Goal: Task Accomplishment & Management: Manage account settings

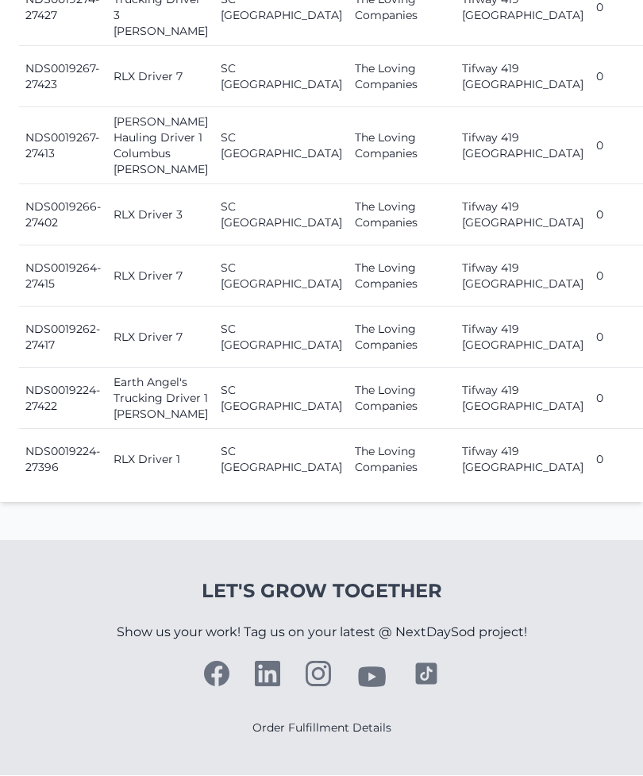
scroll to position [2160, 0]
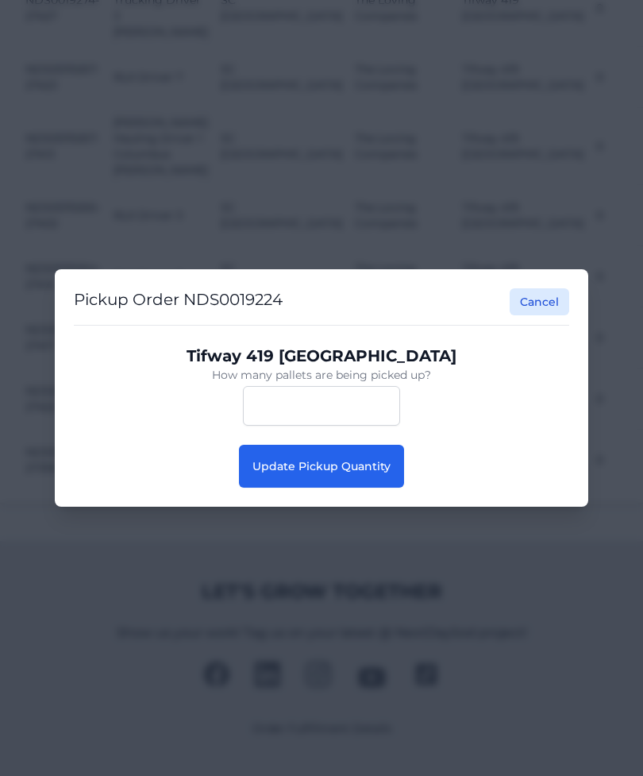
click at [358, 488] on button "Update Pickup Quantity" at bounding box center [321, 466] width 165 height 43
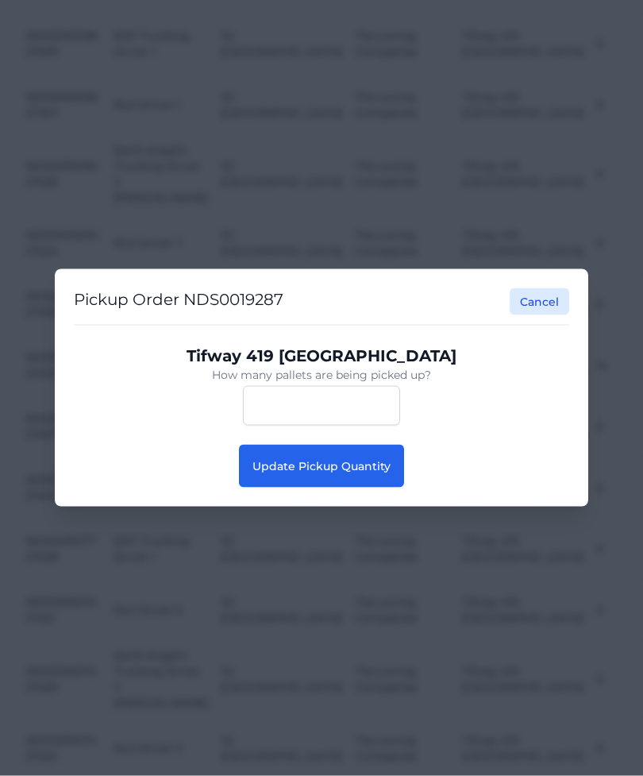
scroll to position [1024, 0]
click at [359, 462] on span "Update Pickup Quantity" at bounding box center [322, 466] width 138 height 14
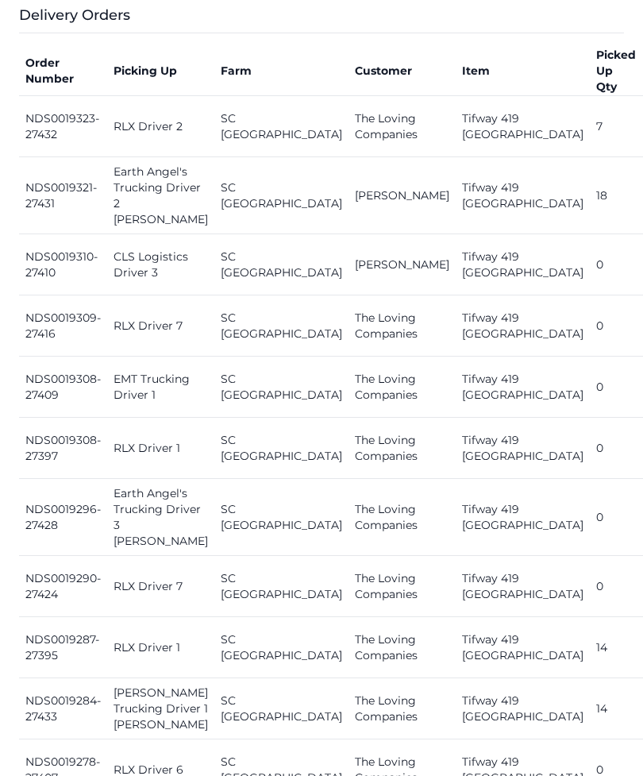
scroll to position [697, 0]
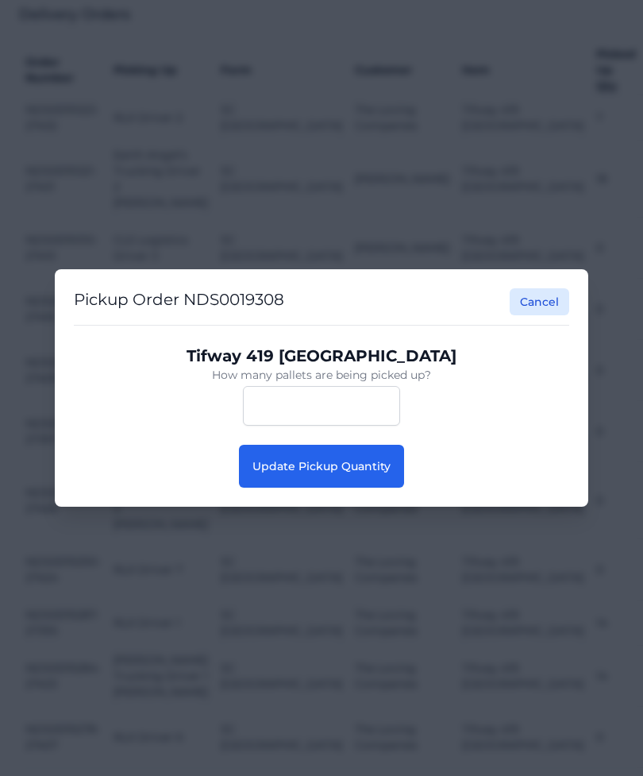
click at [401, 477] on button "Update Pickup Quantity" at bounding box center [321, 466] width 165 height 43
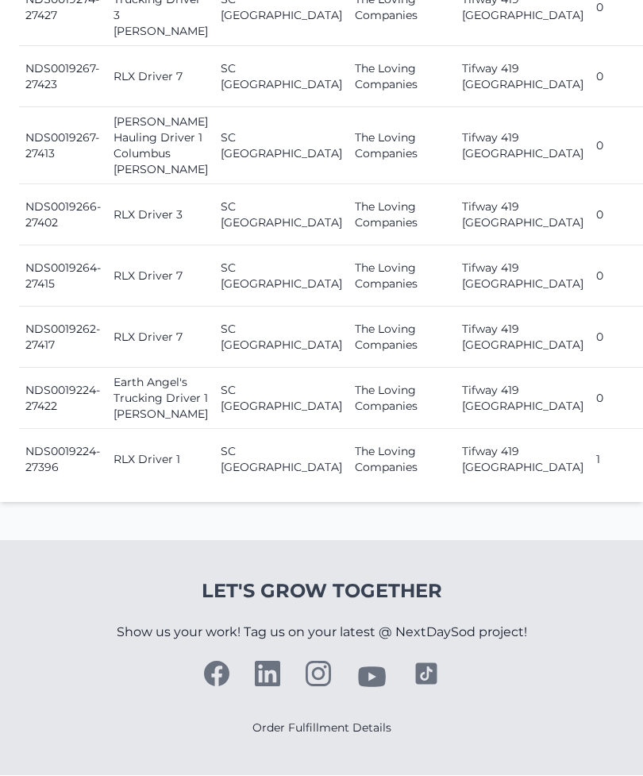
scroll to position [2078, 0]
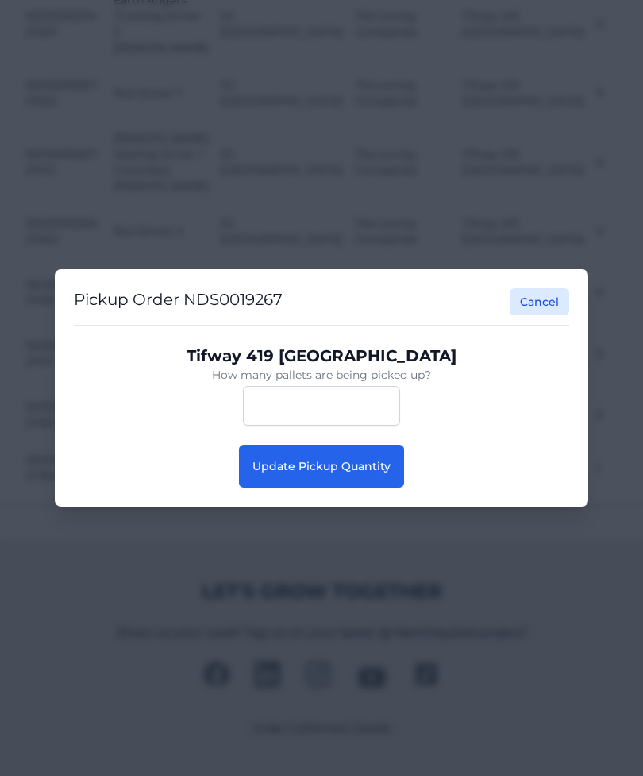
click at [374, 473] on span "Update Pickup Quantity" at bounding box center [322, 466] width 138 height 14
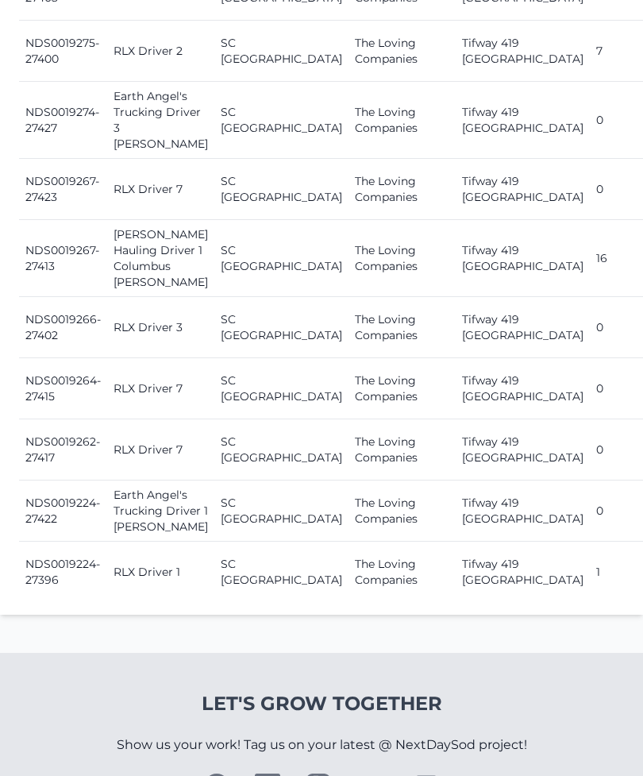
scroll to position [2160, 0]
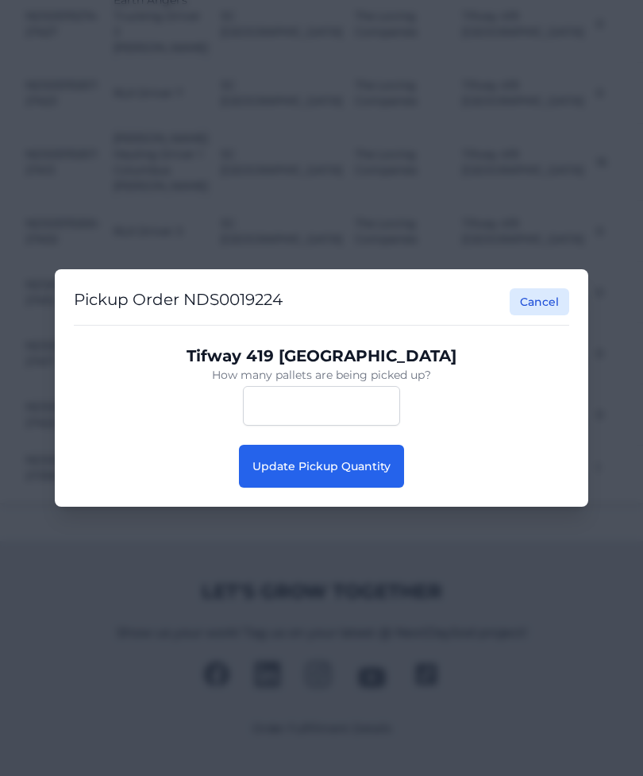
click at [372, 488] on button "Update Pickup Quantity" at bounding box center [321, 466] width 165 height 43
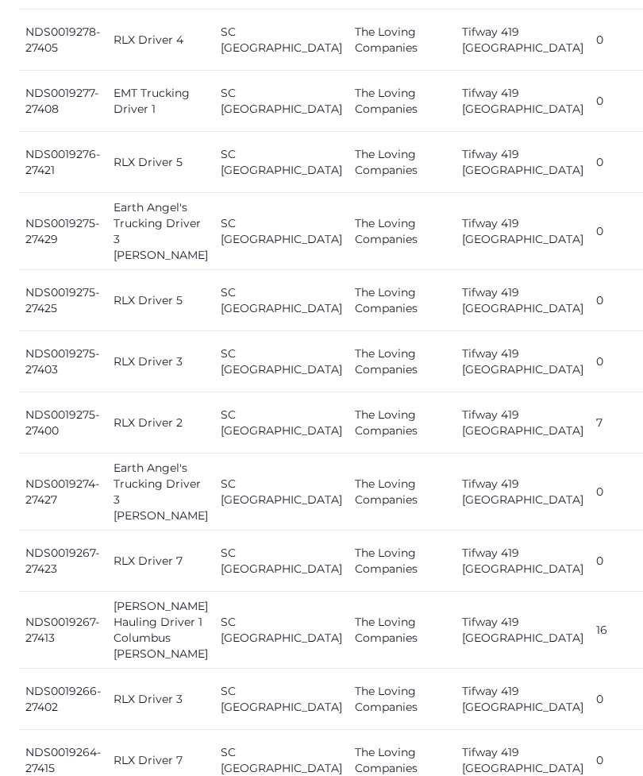
scroll to position [1488, 0]
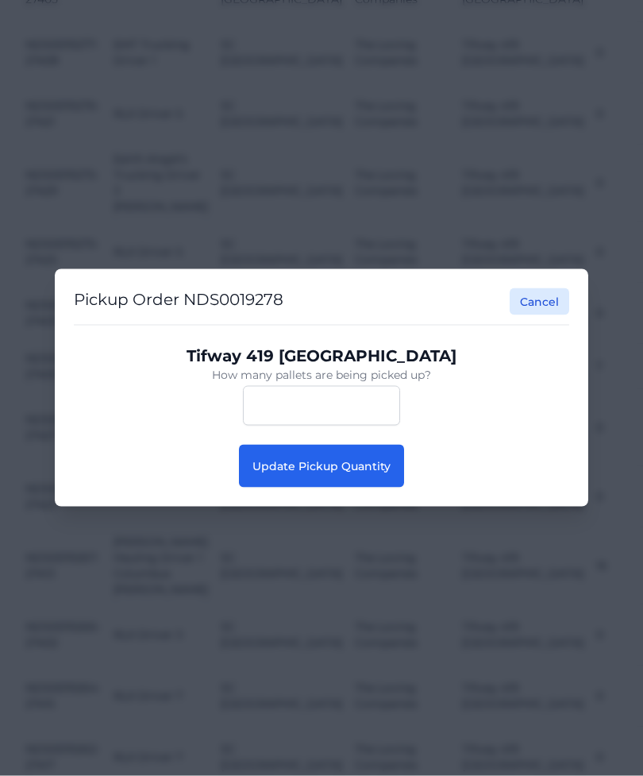
scroll to position [1489, 0]
click at [363, 472] on span "Update Pickup Quantity" at bounding box center [322, 466] width 138 height 14
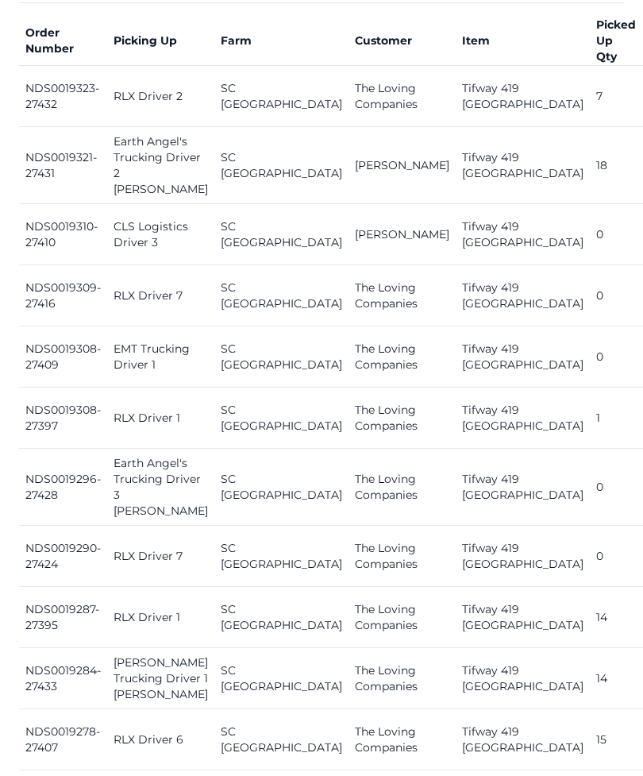
scroll to position [701, 0]
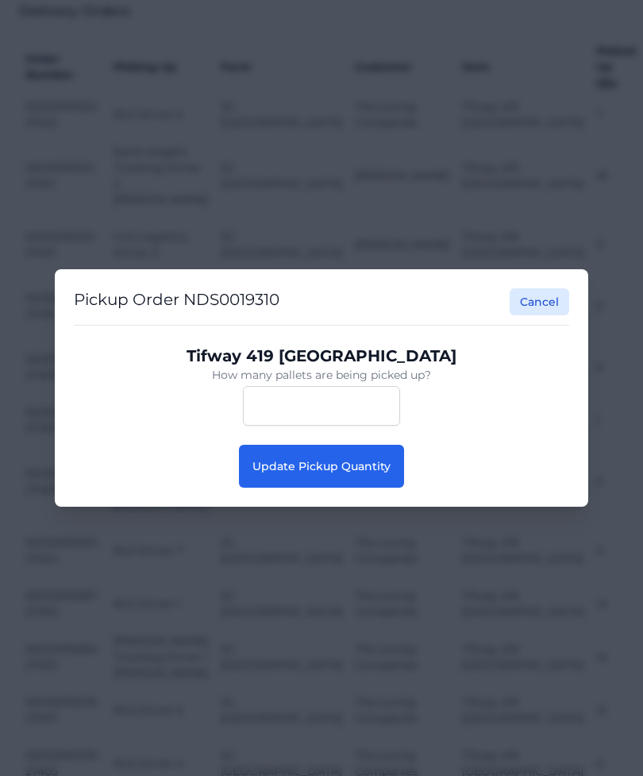
click at [376, 476] on button "Update Pickup Quantity" at bounding box center [321, 466] width 165 height 43
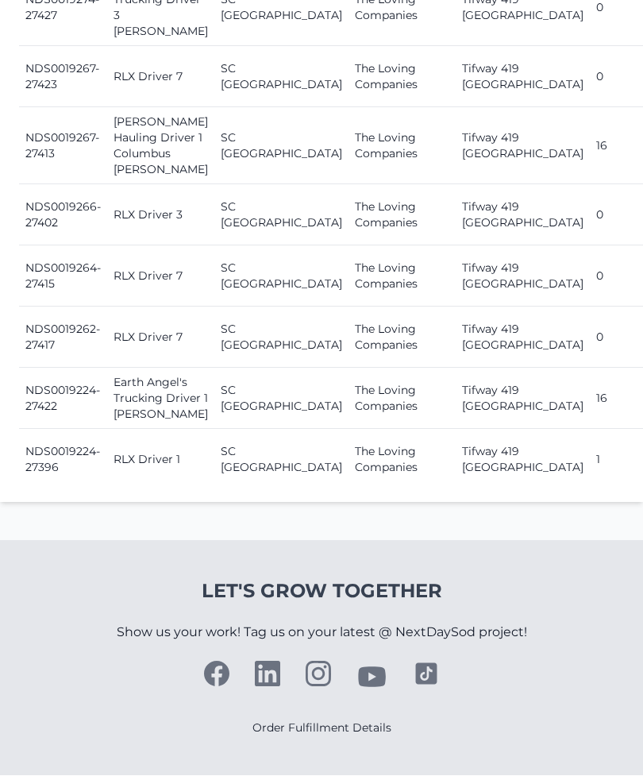
scroll to position [2160, 0]
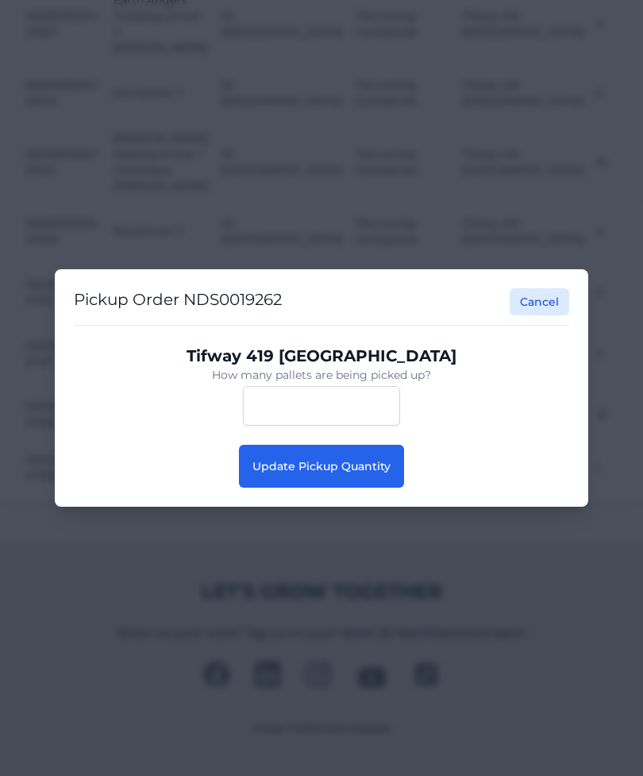
click at [380, 488] on button "Update Pickup Quantity" at bounding box center [321, 466] width 165 height 43
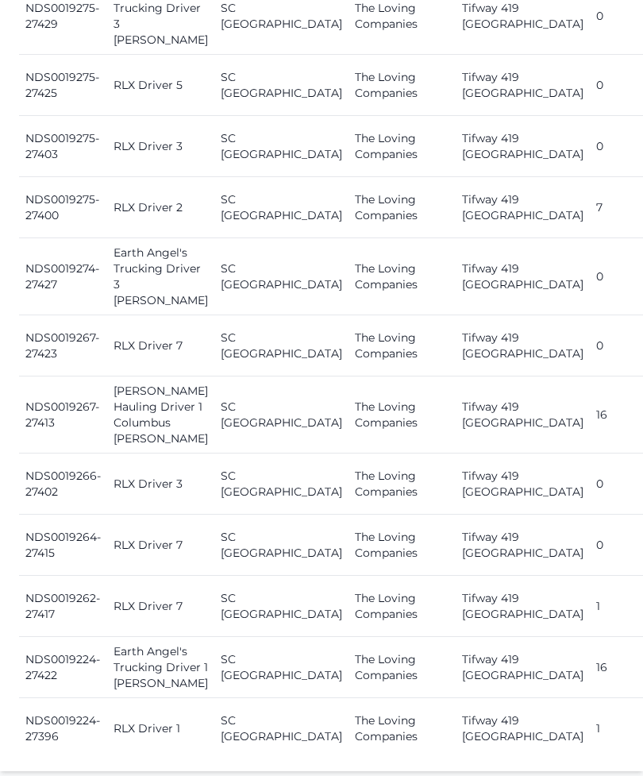
scroll to position [2160, 0]
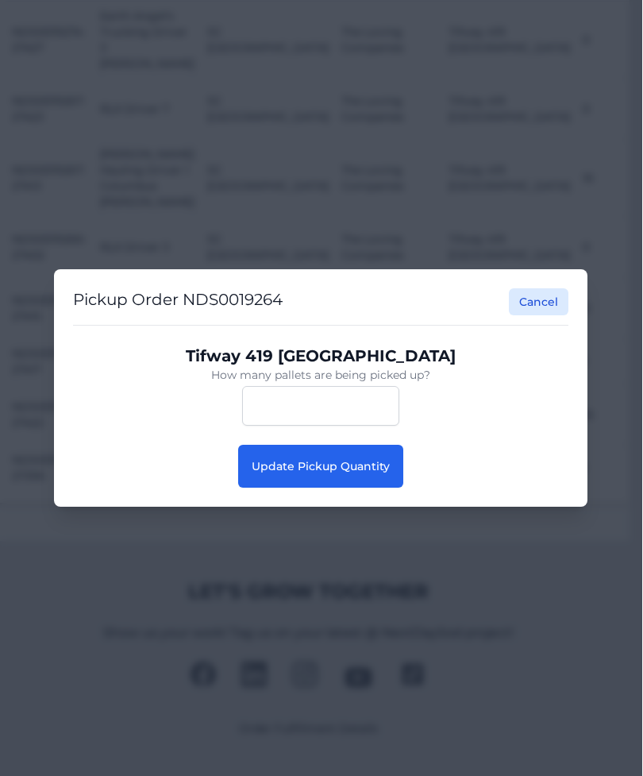
scroll to position [2133, 13]
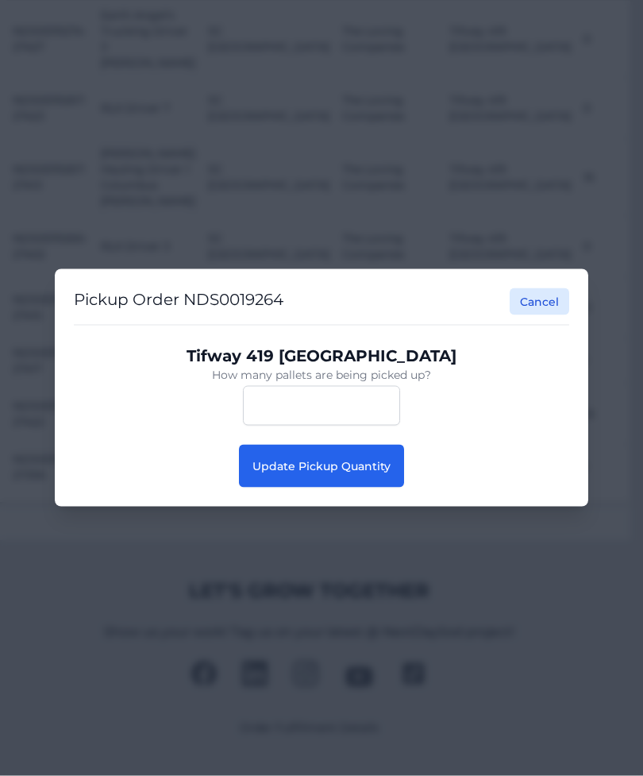
click at [331, 473] on span "Update Pickup Quantity" at bounding box center [322, 466] width 138 height 14
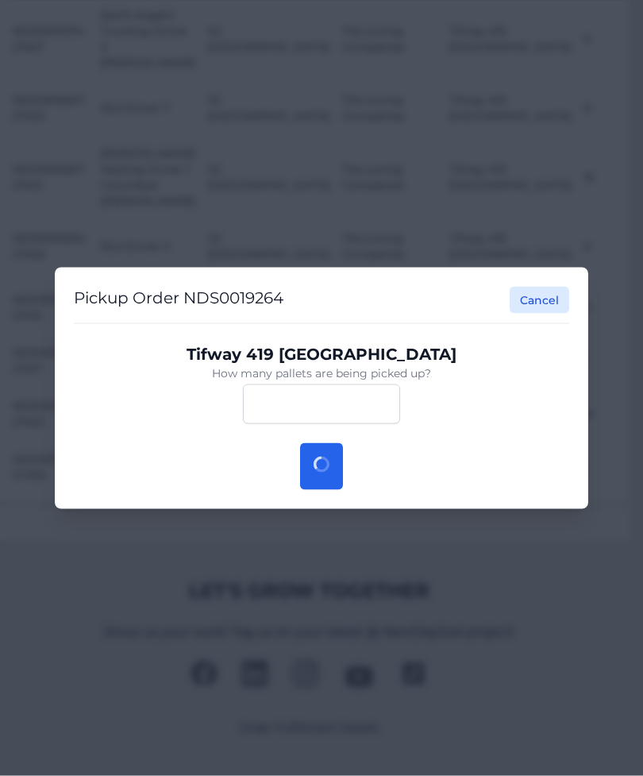
scroll to position [2134, 13]
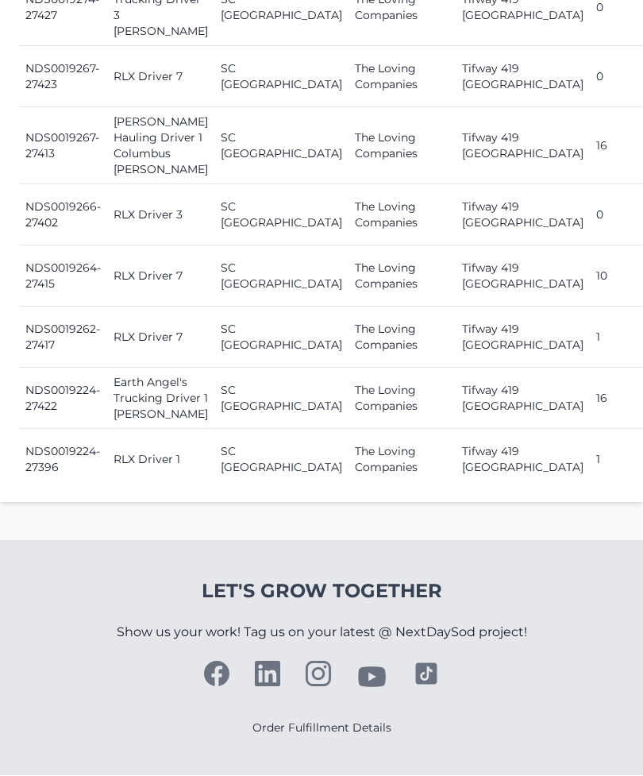
scroll to position [2098, 0]
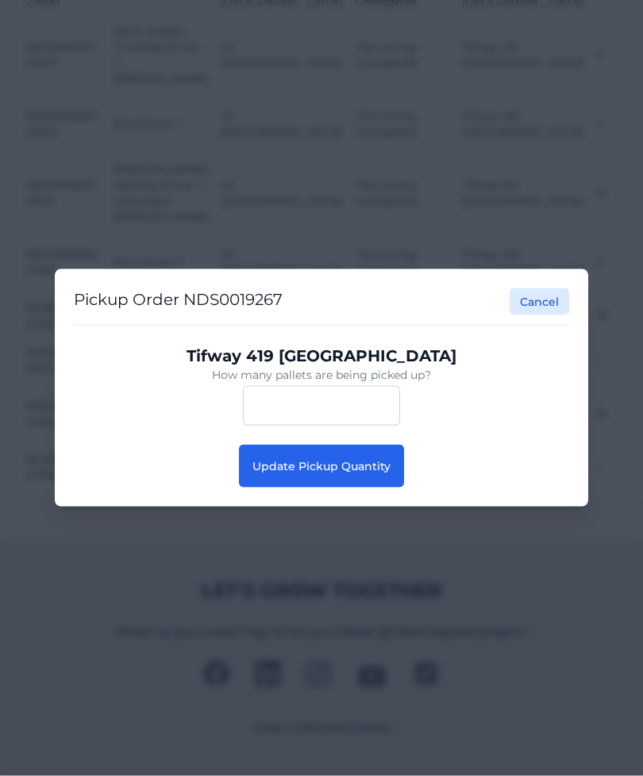
scroll to position [2099, 0]
click at [270, 488] on button "Update Pickup Quantity" at bounding box center [321, 466] width 165 height 43
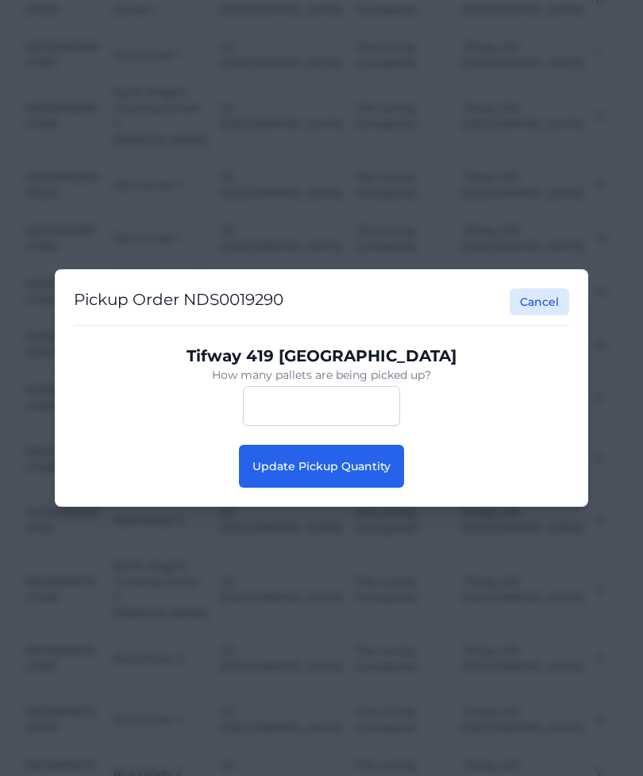
click at [276, 475] on button "Update Pickup Quantity" at bounding box center [321, 466] width 165 height 43
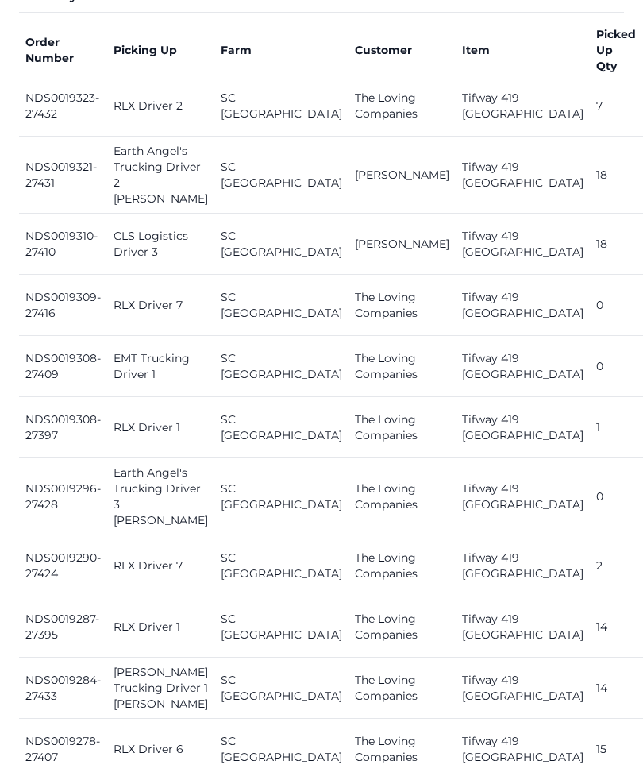
scroll to position [763, 0]
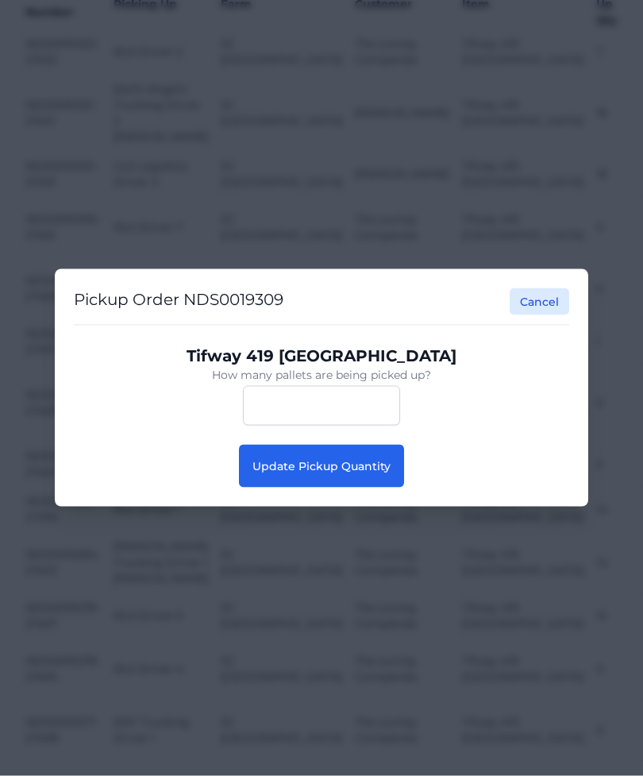
scroll to position [763, 0]
click at [282, 488] on button "Update Pickup Quantity" at bounding box center [321, 466] width 165 height 43
